Goal: Navigation & Orientation: Find specific page/section

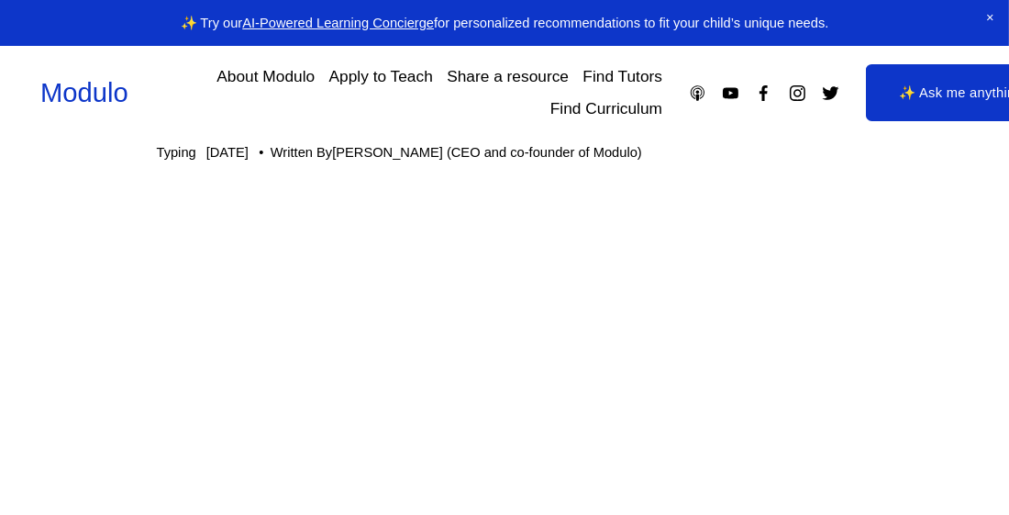
scroll to position [132, 0]
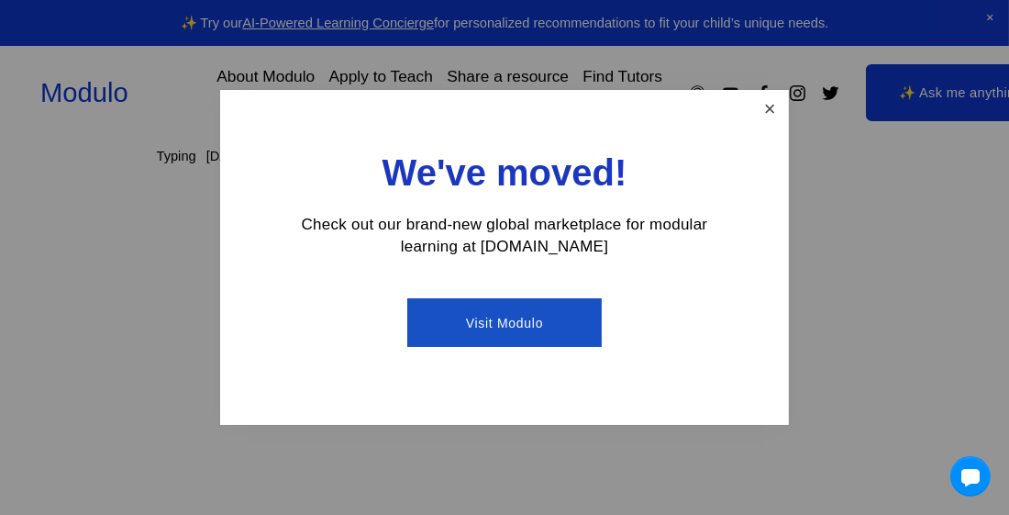
click at [768, 96] on link "Close" at bounding box center [770, 109] width 32 height 32
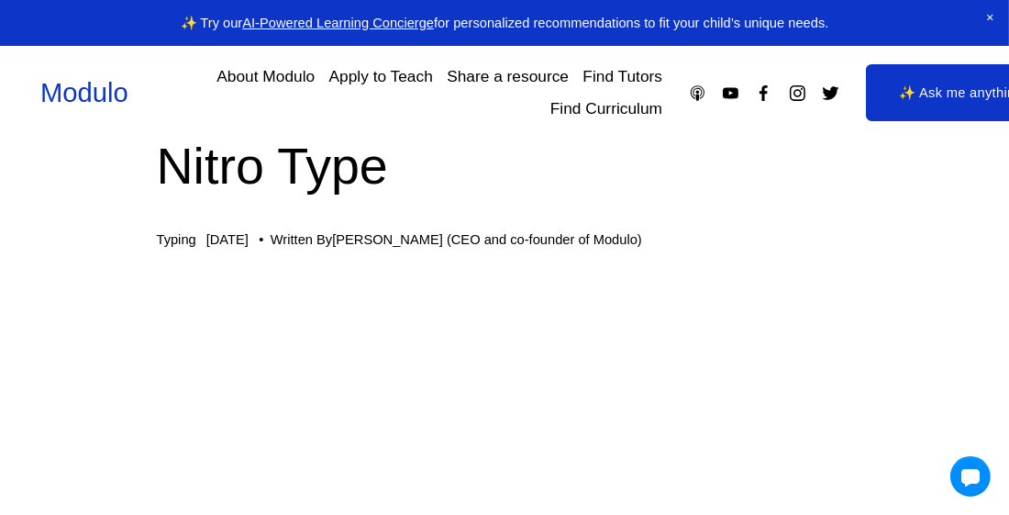
scroll to position [0, 0]
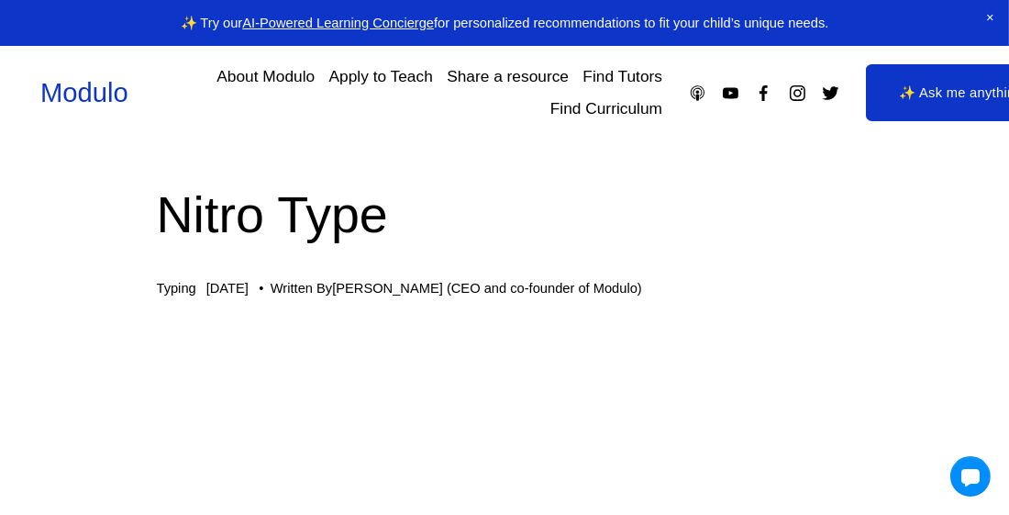
click at [986, 12] on span "Close Announcement" at bounding box center [990, 19] width 38 height 38
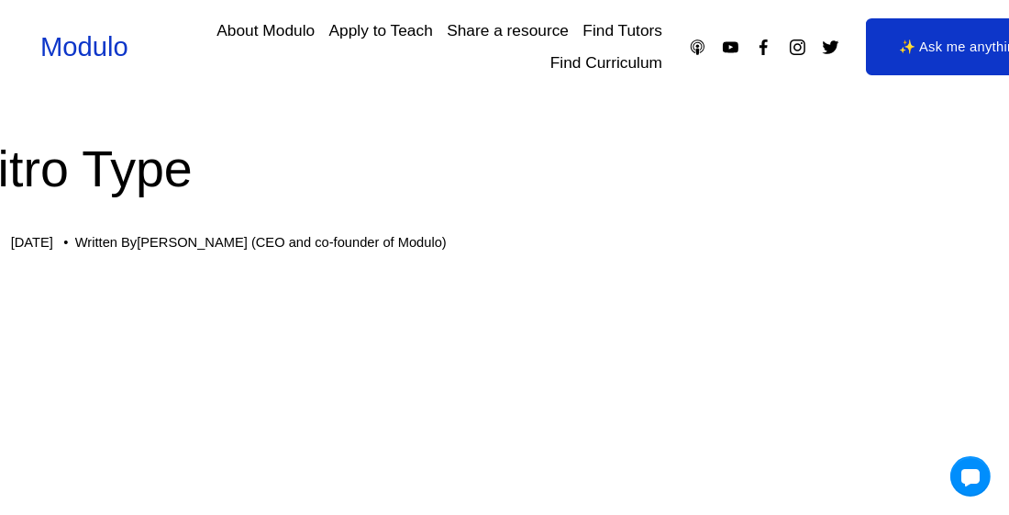
scroll to position [0, 218]
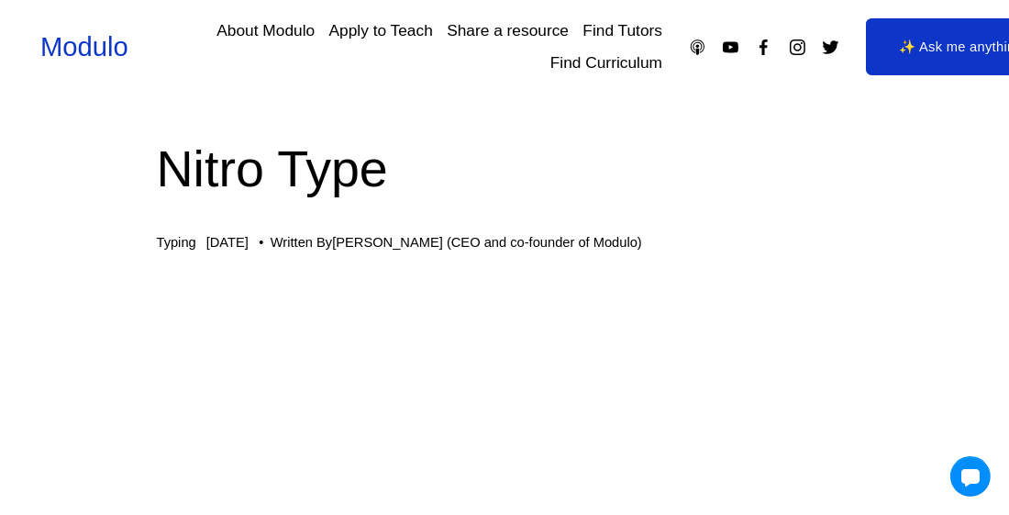
scroll to position [0, 0]
click at [276, 17] on link "About Modulo" at bounding box center [265, 32] width 98 height 32
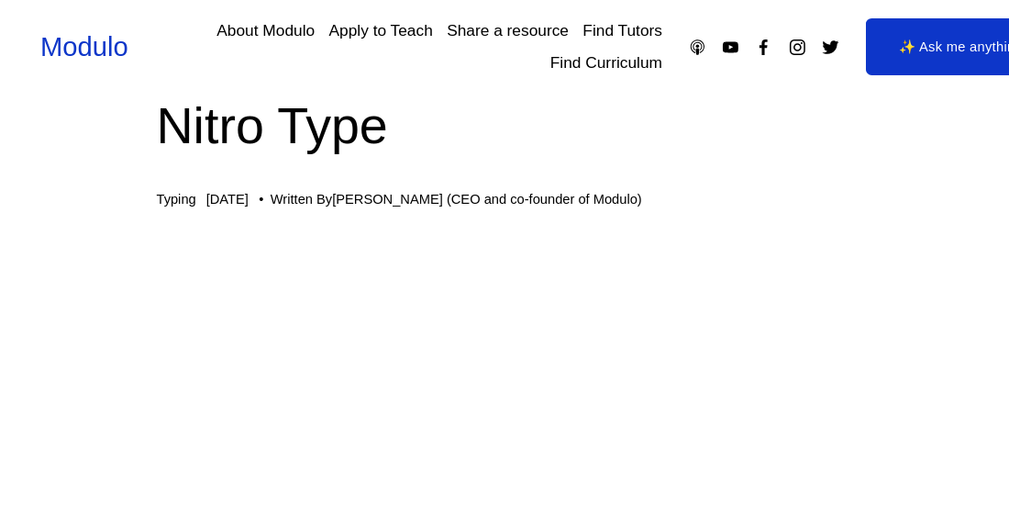
scroll to position [41, 0]
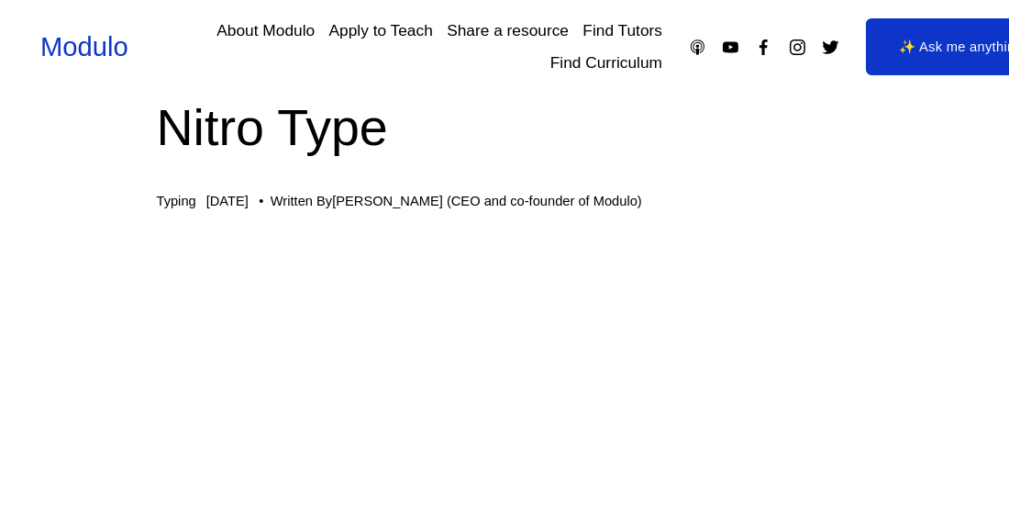
click at [640, 52] on link "Find Curriculum" at bounding box center [606, 63] width 112 height 32
